Goal: Communication & Community: Answer question/provide support

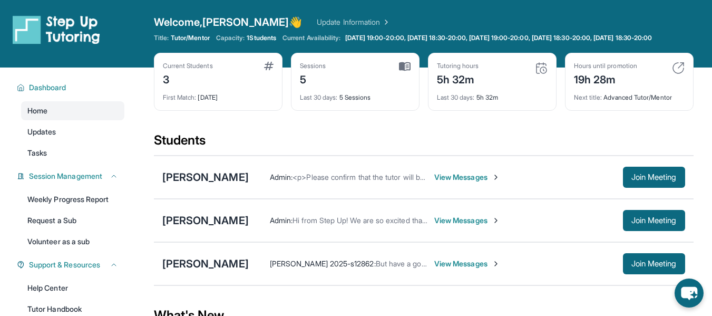
scroll to position [24, 0]
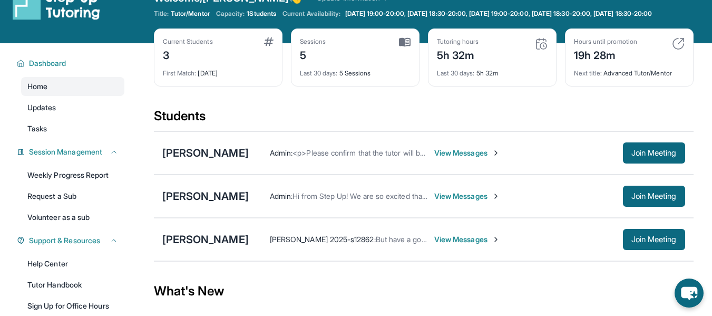
click at [477, 200] on span "View Messages" at bounding box center [467, 196] width 66 height 11
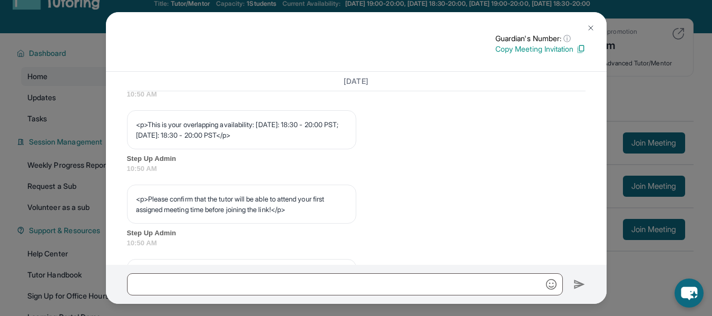
scroll to position [540, 0]
click at [596, 28] on button at bounding box center [590, 27] width 21 height 21
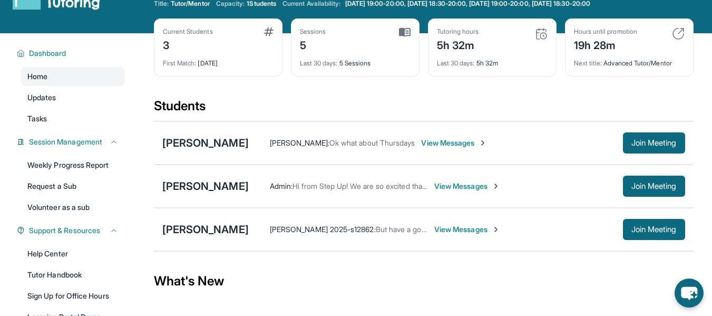
click at [454, 137] on div "[PERSON_NAME] : Ok what about Thursdays View Messages Join Meeting" at bounding box center [467, 142] width 436 height 21
click at [455, 143] on span "View Messages" at bounding box center [454, 143] width 66 height 11
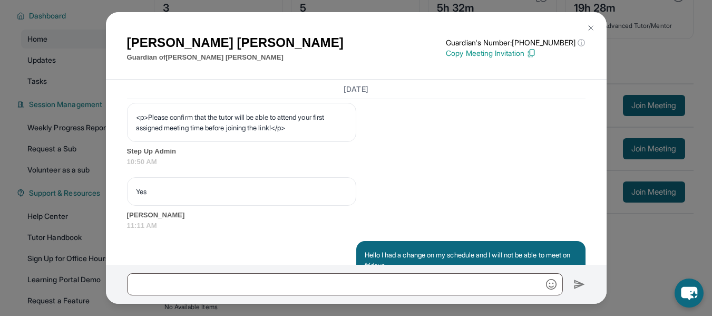
scroll to position [627, 0]
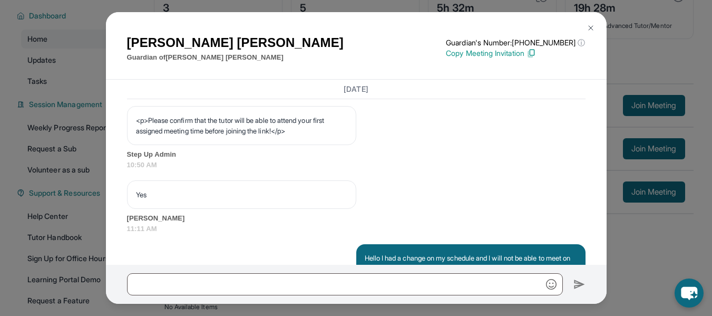
click at [593, 28] on img at bounding box center [591, 28] width 8 height 8
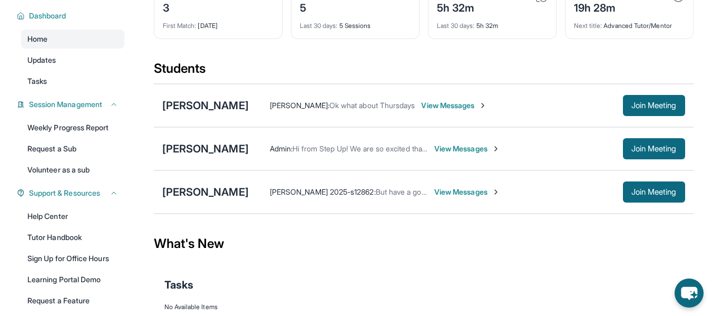
click at [458, 145] on span "View Messages" at bounding box center [467, 148] width 66 height 11
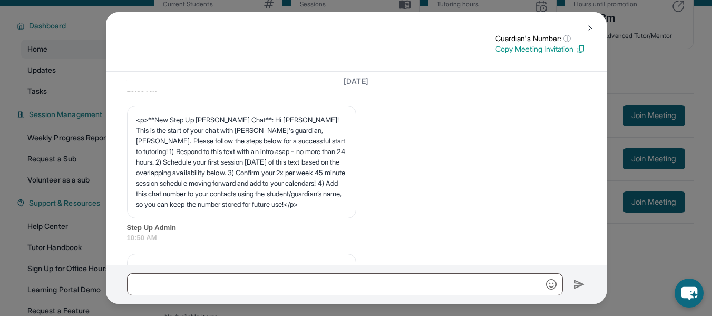
scroll to position [129, 0]
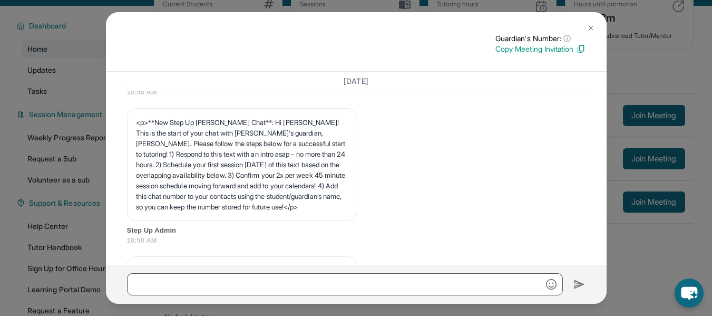
click at [597, 27] on button at bounding box center [590, 27] width 21 height 21
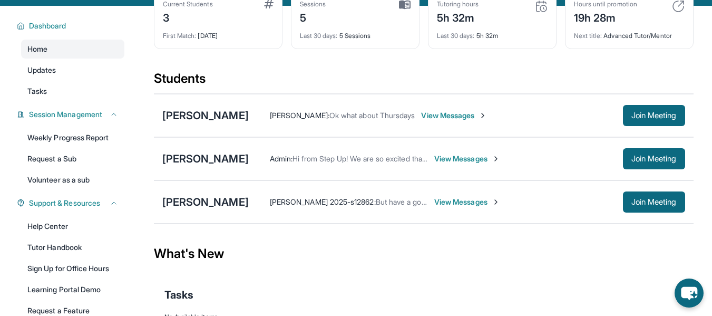
click at [446, 161] on span "View Messages" at bounding box center [467, 158] width 66 height 11
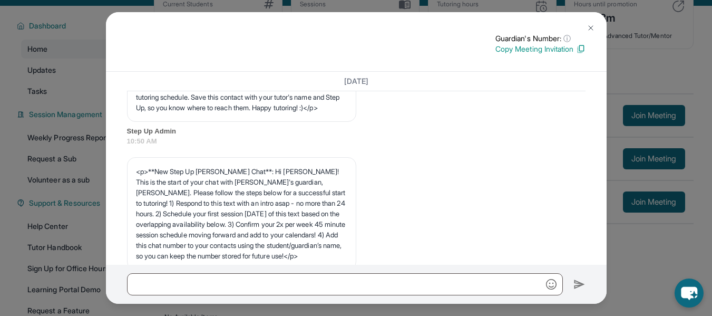
scroll to position [0, 0]
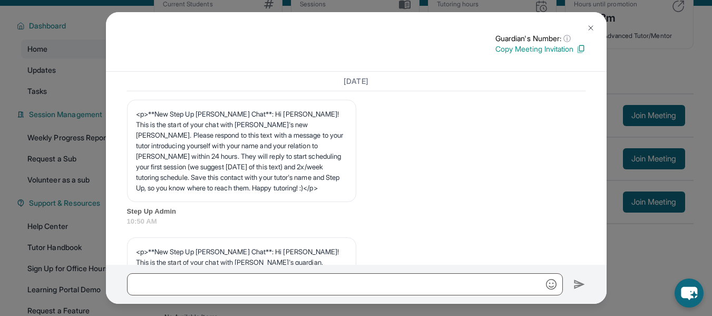
click at [593, 22] on button at bounding box center [590, 27] width 21 height 21
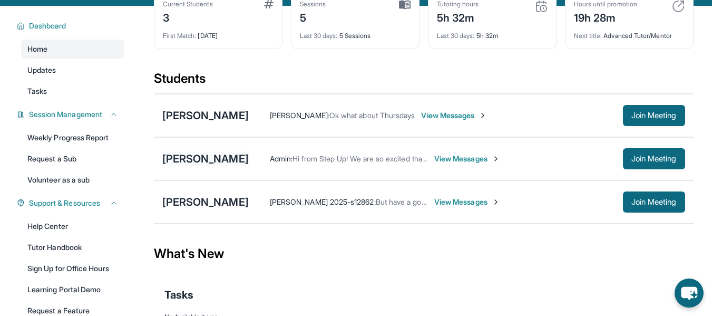
click at [192, 155] on div "[PERSON_NAME]" at bounding box center [205, 158] width 86 height 15
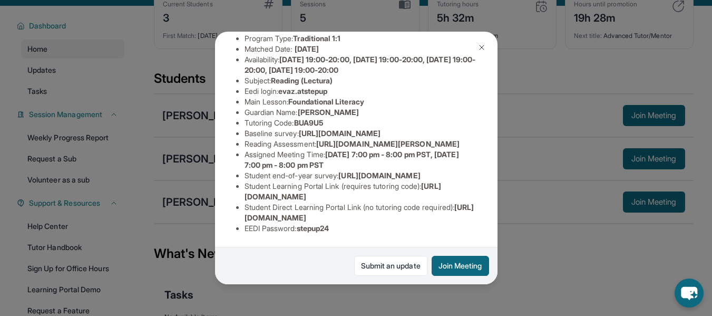
scroll to position [239, 0]
click at [365, 268] on link "Submit an update" at bounding box center [390, 266] width 73 height 20
click at [483, 44] on img at bounding box center [481, 47] width 8 height 8
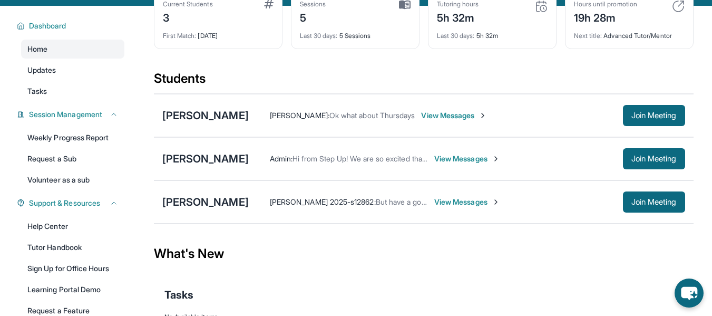
drag, startPoint x: 357, startPoint y: 204, endPoint x: 414, endPoint y: 211, distance: 57.9
click at [414, 211] on div "[PERSON_NAME] 2025-s12862 : But have a good night and I will see you [DATE], by…" at bounding box center [467, 201] width 436 height 21
click at [434, 201] on span "View Messages" at bounding box center [467, 202] width 66 height 11
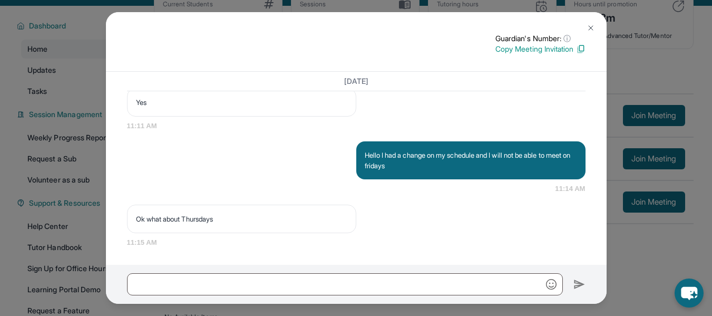
scroll to position [742, 0]
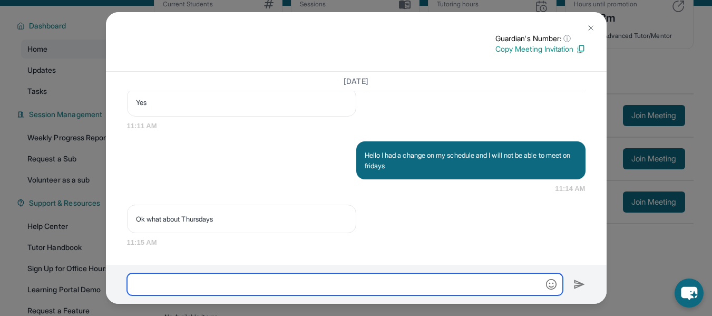
click at [294, 278] on input "text" at bounding box center [345, 284] width 436 height 22
click at [197, 282] on input "**********" at bounding box center [345, 284] width 436 height 22
click at [238, 285] on input "**********" at bounding box center [345, 284] width 436 height 22
click at [297, 290] on input "**********" at bounding box center [345, 284] width 436 height 22
click at [138, 284] on input "**********" at bounding box center [345, 284] width 436 height 22
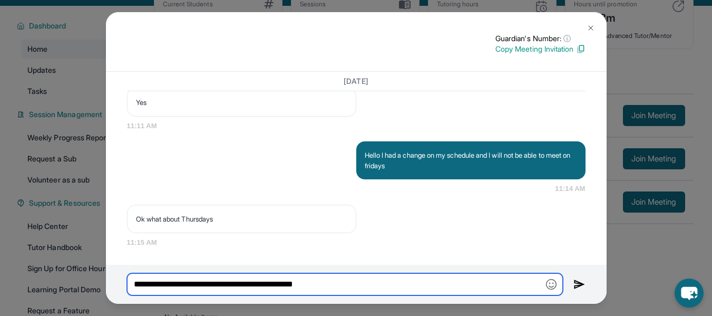
click at [349, 284] on input "**********" at bounding box center [345, 284] width 436 height 22
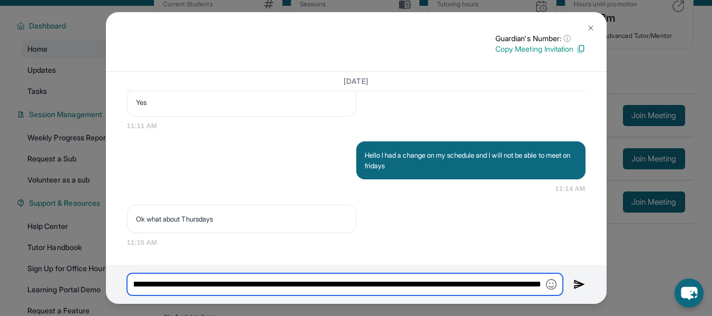
scroll to position [0, 311]
click at [464, 281] on input "**********" at bounding box center [345, 284] width 436 height 22
click at [499, 294] on input "**********" at bounding box center [345, 284] width 436 height 22
click at [535, 285] on input "**********" at bounding box center [345, 284] width 436 height 22
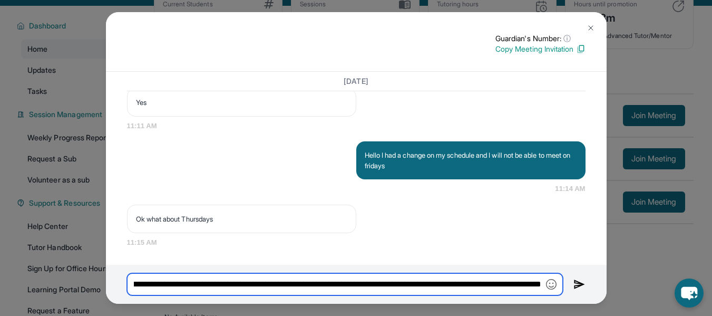
click at [455, 283] on input "**********" at bounding box center [345, 284] width 436 height 22
type input "**********"
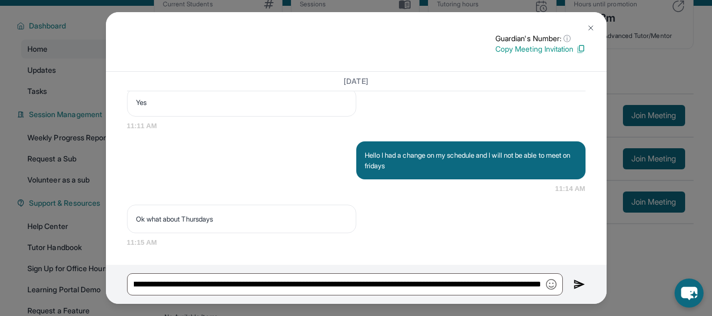
scroll to position [0, 0]
click at [581, 285] on img at bounding box center [579, 284] width 12 height 13
click at [584, 284] on img at bounding box center [579, 284] width 12 height 13
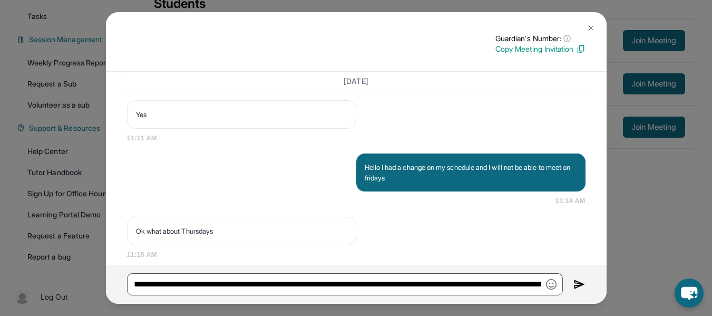
scroll to position [742, 0]
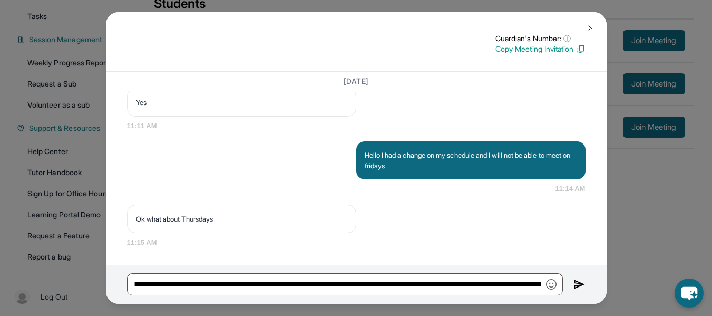
click at [578, 284] on img at bounding box center [579, 284] width 12 height 13
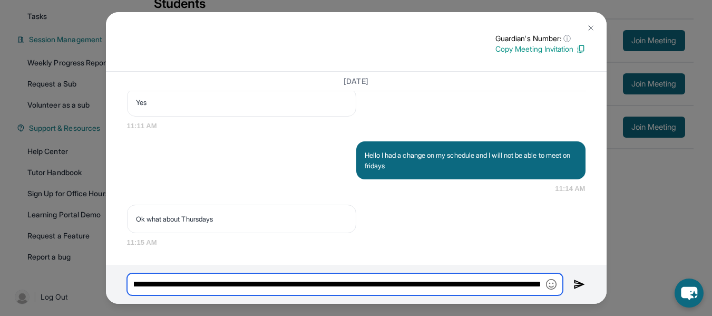
scroll to position [0, 322]
drag, startPoint x: 131, startPoint y: 284, endPoint x: 622, endPoint y: 281, distance: 491.2
click at [622, 281] on div "Guardian's Number: ⓘ This isn't the guardian's real number — it's a private for…" at bounding box center [356, 158] width 712 height 316
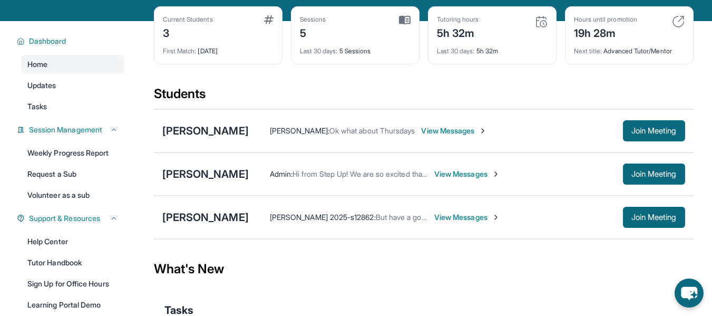
scroll to position [46, 0]
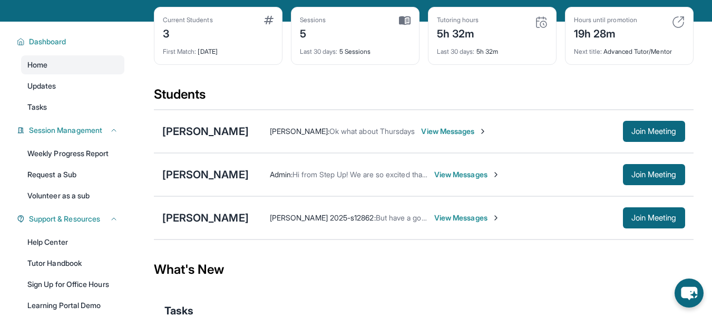
click at [447, 128] on span "View Messages" at bounding box center [454, 131] width 66 height 11
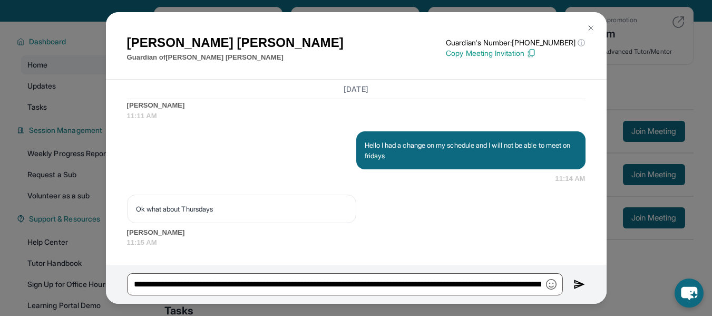
scroll to position [771, 0]
click at [581, 285] on img at bounding box center [579, 284] width 12 height 13
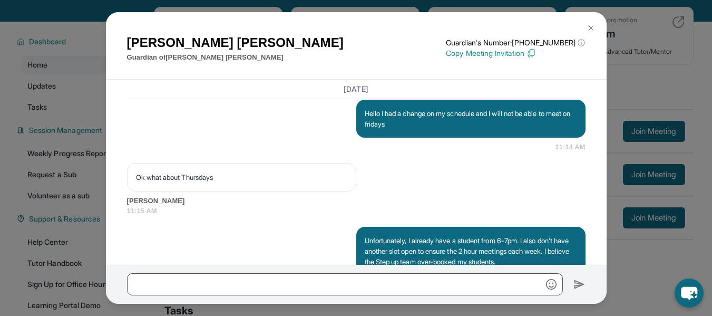
scroll to position [844, 0]
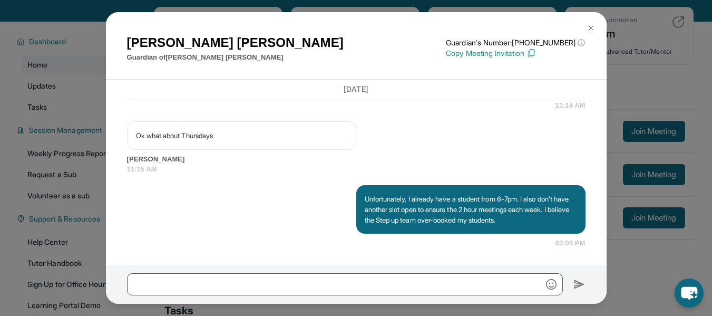
click at [594, 26] on img at bounding box center [591, 28] width 8 height 8
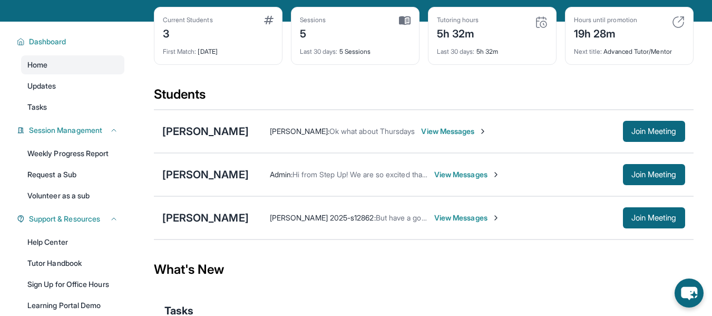
click at [438, 175] on span "View Messages" at bounding box center [467, 174] width 66 height 11
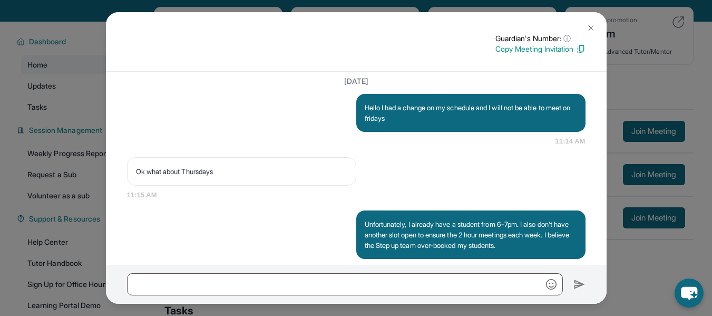
scroll to position [816, 0]
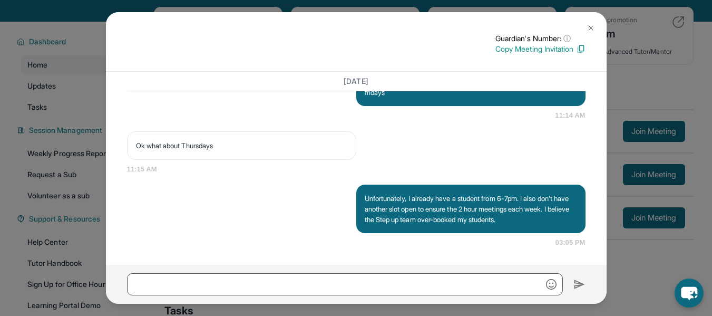
click at [589, 26] on img at bounding box center [591, 28] width 8 height 8
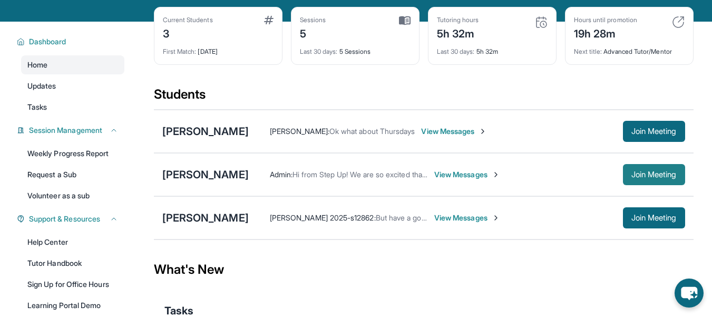
click at [637, 176] on span "Join Meeting" at bounding box center [653, 174] width 45 height 6
